Goal: Navigation & Orientation: Go to known website

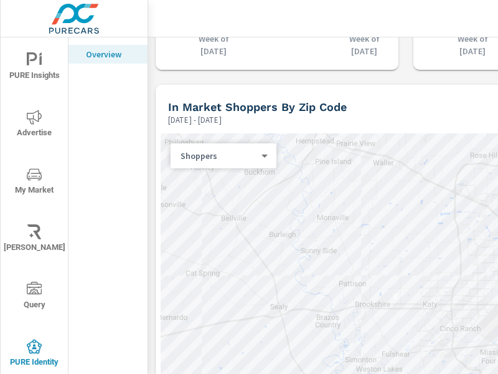
scroll to position [1481, 0]
